Goal: Information Seeking & Learning: Find specific fact

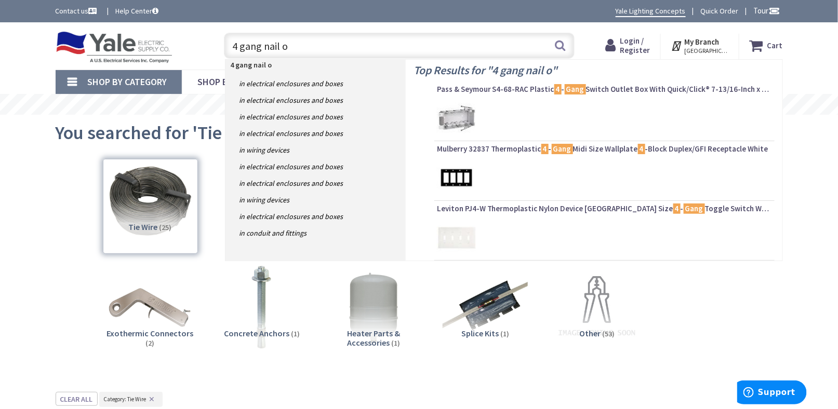
type input "4 gang nail on"
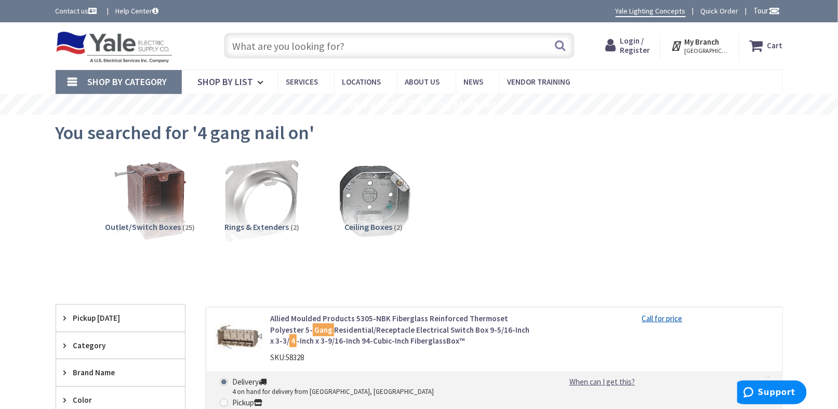
click at [294, 54] on input "text" at bounding box center [399, 46] width 351 height 26
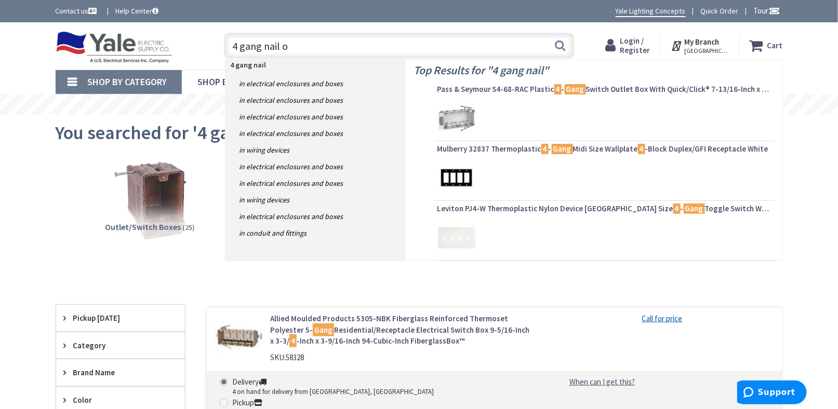
type input "4 gang nail on"
